Goal: Navigation & Orientation: Find specific page/section

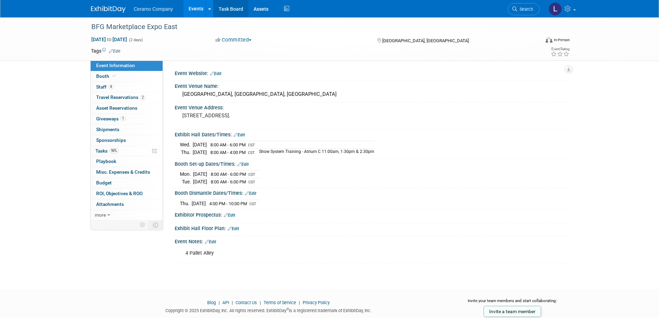
click at [226, 10] on link "Task Board" at bounding box center [230, 8] width 35 height 17
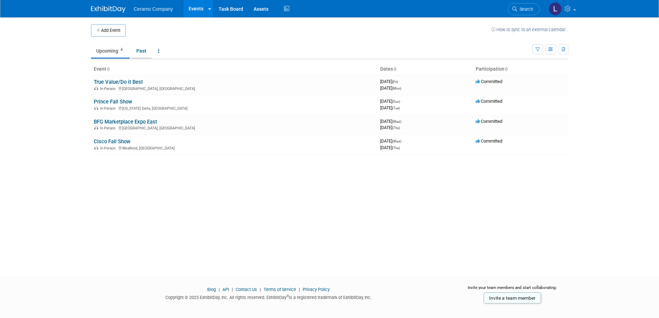
click at [136, 48] on link "Past" at bounding box center [141, 50] width 20 height 13
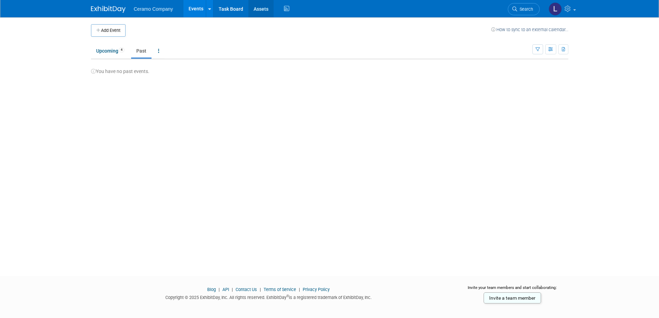
click at [261, 11] on link "Assets" at bounding box center [260, 8] width 25 height 17
click at [226, 14] on link "Task Board" at bounding box center [230, 8] width 35 height 17
